Goal: Task Accomplishment & Management: Manage account settings

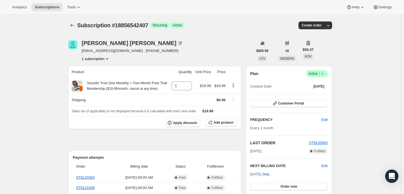
click at [326, 73] on icon at bounding box center [323, 74] width 6 height 6
click at [322, 85] on span "Pause subscription" at bounding box center [319, 84] width 31 height 4
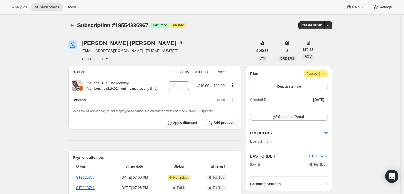
drag, startPoint x: 321, startPoint y: 71, endPoint x: 322, endPoint y: 76, distance: 4.5
click at [320, 72] on span "|" at bounding box center [319, 73] width 1 height 4
click at [314, 82] on span "Cancel subscription" at bounding box center [318, 84] width 31 height 4
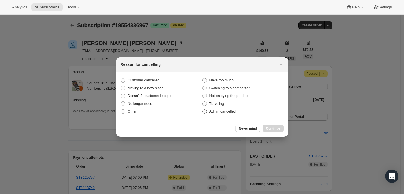
drag, startPoint x: 222, startPoint y: 112, endPoint x: 240, endPoint y: 121, distance: 20.1
click at [223, 112] on span "Admin cancelled" at bounding box center [223, 111] width 26 height 4
click at [203, 110] on input "Admin cancelled" at bounding box center [203, 109] width 0 height 0
radio input "true"
click at [272, 130] on span "Continue" at bounding box center [273, 128] width 14 height 4
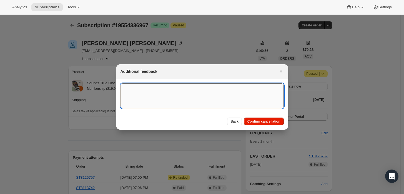
click at [213, 90] on textarea ":rbj:" at bounding box center [202, 95] width 163 height 25
type textarea "Customer requested cancellation and refund."
click at [275, 120] on span "Confirm cancellation" at bounding box center [264, 121] width 33 height 4
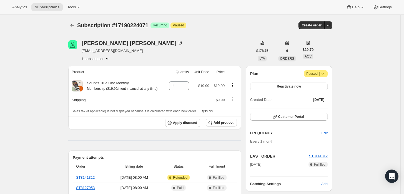
click at [327, 73] on span "Attention Paused |" at bounding box center [316, 73] width 24 height 7
click at [312, 86] on span "Cancel subscription" at bounding box center [318, 84] width 31 height 4
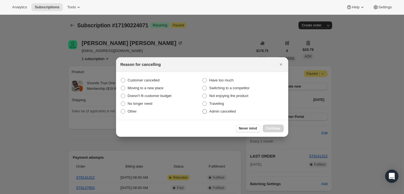
click at [221, 109] on span "Admin cancelled" at bounding box center [223, 111] width 26 height 4
click at [203, 109] on input "Admin cancelled" at bounding box center [203, 109] width 0 height 0
radio input "true"
click at [272, 125] on button "Continue" at bounding box center [273, 129] width 21 height 8
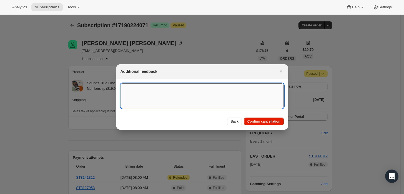
click at [228, 95] on textarea ":rbj:" at bounding box center [202, 95] width 163 height 25
type textarea "Customer requested cancellation and refund."
click at [262, 118] on button "Confirm cancellation" at bounding box center [264, 122] width 40 height 8
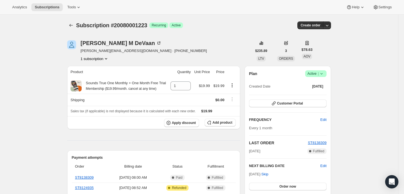
click at [317, 72] on span "Active |" at bounding box center [316, 74] width 17 height 6
click at [317, 92] on span "Cancel subscription" at bounding box center [317, 94] width 31 height 4
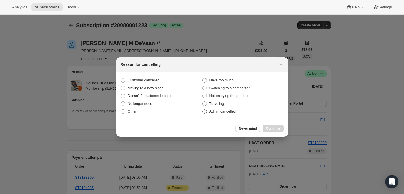
click at [230, 110] on span "Admin cancelled" at bounding box center [223, 111] width 26 height 4
click at [203, 110] on input "Admin cancelled" at bounding box center [203, 109] width 0 height 0
radio input "true"
click at [281, 134] on div "Never mind Continue" at bounding box center [202, 128] width 172 height 17
click at [277, 130] on span "Continue" at bounding box center [273, 128] width 14 height 4
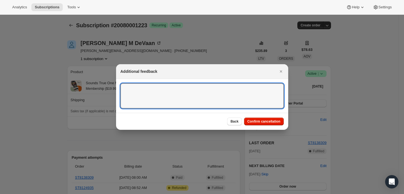
click at [230, 92] on textarea ":rbl:" at bounding box center [202, 95] width 163 height 25
type textarea "Customer requested cancellation and refund."
click at [267, 118] on button "Confirm cancellation" at bounding box center [264, 122] width 40 height 8
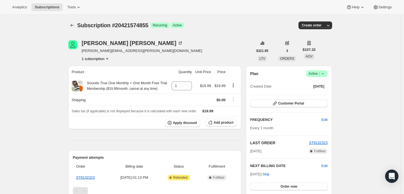
click at [318, 76] on span "Success Active |" at bounding box center [317, 73] width 21 height 7
click at [322, 90] on button "Cancel subscription" at bounding box center [319, 94] width 35 height 9
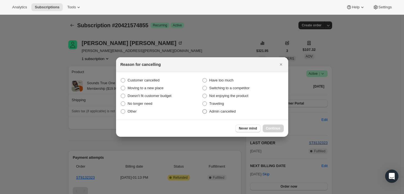
click at [221, 110] on span "Admin cancelled" at bounding box center [223, 111] width 26 height 4
click at [203, 110] on input "Admin cancelled" at bounding box center [203, 109] width 0 height 0
radio input "true"
click at [280, 128] on button "Continue" at bounding box center [273, 129] width 21 height 8
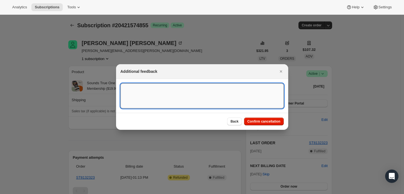
click at [205, 96] on textarea ":rbj:" at bounding box center [202, 95] width 163 height 25
type textarea "Customer cancelled main order."
click at [266, 127] on div "Back Confirm cancellation" at bounding box center [202, 121] width 172 height 17
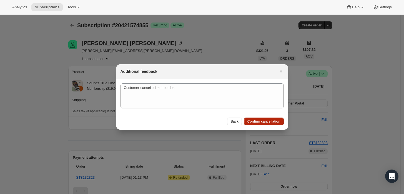
click at [263, 123] on span "Confirm cancellation" at bounding box center [264, 121] width 33 height 4
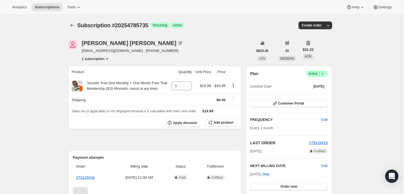
click at [320, 74] on span "Active |" at bounding box center [317, 74] width 17 height 6
click at [317, 92] on span "Cancel subscription" at bounding box center [319, 94] width 31 height 4
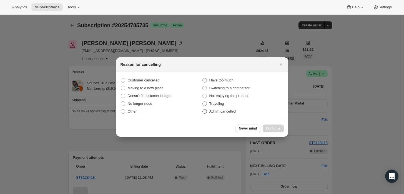
click at [233, 111] on span "Admin cancelled" at bounding box center [223, 111] width 26 height 4
click at [203, 110] on input "Admin cancelled" at bounding box center [203, 109] width 0 height 0
radio input "true"
click at [271, 129] on span "Continue" at bounding box center [273, 128] width 14 height 4
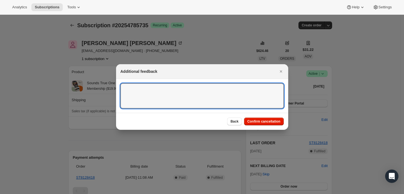
click at [234, 102] on textarea ":rbj:" at bounding box center [202, 95] width 163 height 25
type textarea "Customer requested cancellation."
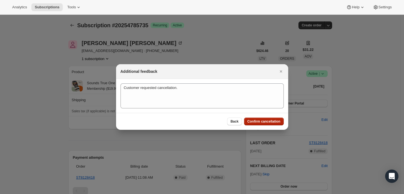
click at [267, 121] on span "Confirm cancellation" at bounding box center [264, 121] width 33 height 4
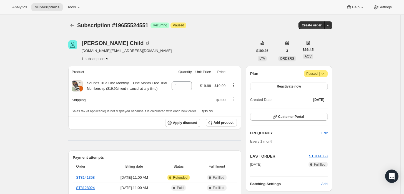
click at [325, 75] on icon at bounding box center [323, 74] width 6 height 6
click at [311, 85] on span "Cancel subscription" at bounding box center [318, 84] width 31 height 4
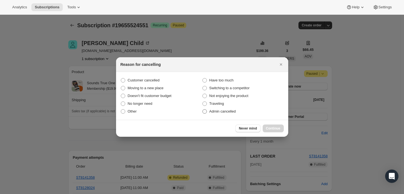
click at [219, 112] on span "Admin cancelled" at bounding box center [223, 111] width 26 height 4
click at [203, 110] on input "Admin cancelled" at bounding box center [203, 109] width 0 height 0
radio input "true"
drag, startPoint x: 271, startPoint y: 128, endPoint x: 265, endPoint y: 120, distance: 10.1
click at [271, 127] on span "Continue" at bounding box center [273, 128] width 14 height 4
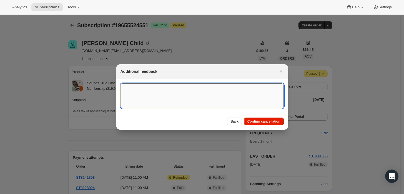
click at [227, 99] on textarea ":rbj:" at bounding box center [202, 95] width 163 height 25
type textarea "Customer requested cancellation and refund."
click at [269, 123] on span "Confirm cancellation" at bounding box center [264, 121] width 33 height 4
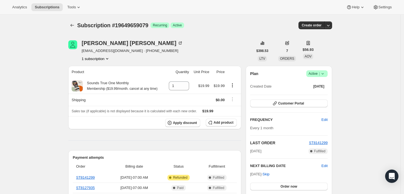
click at [313, 75] on span "Active |" at bounding box center [317, 74] width 17 height 6
click at [316, 92] on span "Cancel subscription" at bounding box center [319, 94] width 31 height 4
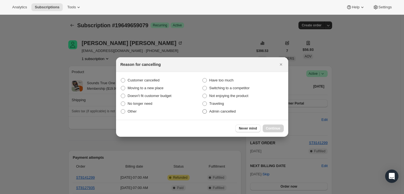
click at [219, 113] on span "Admin cancelled" at bounding box center [223, 111] width 26 height 4
click at [203, 110] on input "Admin cancelled" at bounding box center [203, 109] width 0 height 0
radio input "true"
click at [276, 130] on span "Continue" at bounding box center [273, 128] width 14 height 4
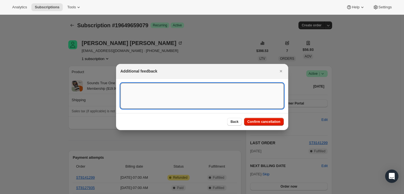
click at [224, 97] on textarea ":rbj:" at bounding box center [202, 96] width 163 height 26
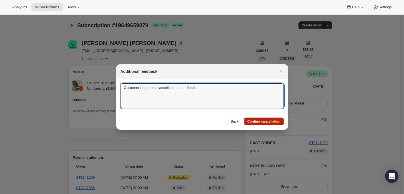
type textarea "Customer requested cancellation and refund."
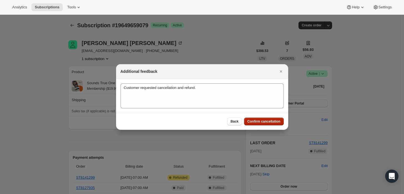
click at [264, 120] on span "Confirm cancellation" at bounding box center [264, 121] width 33 height 4
